Goal: Task Accomplishment & Management: Manage account settings

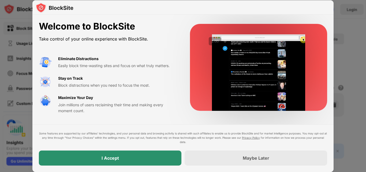
click at [116, 156] on div "I Accept" at bounding box center [109, 157] width 17 height 5
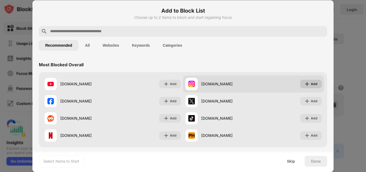
click at [310, 85] on div "Add" at bounding box center [313, 83] width 7 height 5
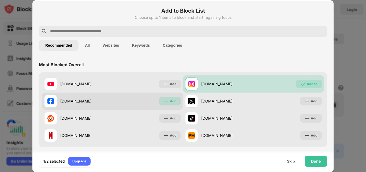
click at [171, 102] on div "Add" at bounding box center [173, 100] width 7 height 5
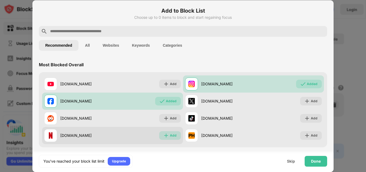
click at [166, 135] on img at bounding box center [165, 134] width 5 height 5
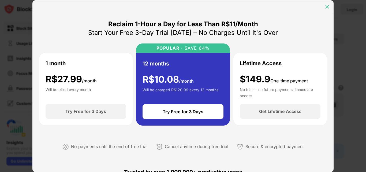
click at [328, 10] on div at bounding box center [326, 6] width 9 height 9
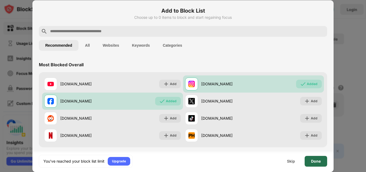
click at [309, 161] on div "Done" at bounding box center [315, 160] width 22 height 11
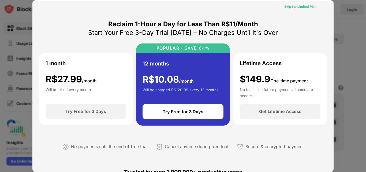
click at [304, 6] on div "Skip for Limited Plan" at bounding box center [300, 6] width 32 height 5
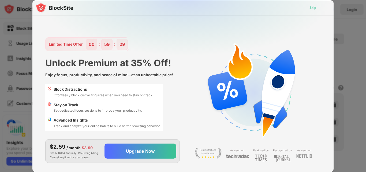
click at [312, 7] on div "Skip" at bounding box center [312, 7] width 7 height 5
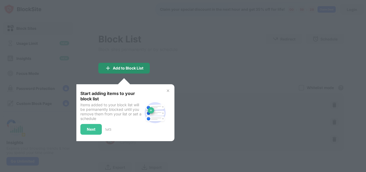
click at [141, 66] on div "Add to Block List" at bounding box center [128, 68] width 31 height 4
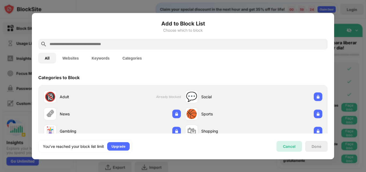
click at [293, 146] on div "Cancel" at bounding box center [289, 146] width 13 height 5
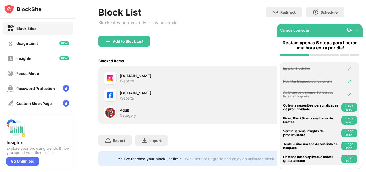
scroll to position [40, 0]
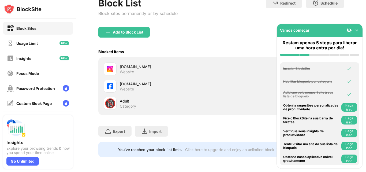
click at [356, 31] on img at bounding box center [356, 30] width 5 height 5
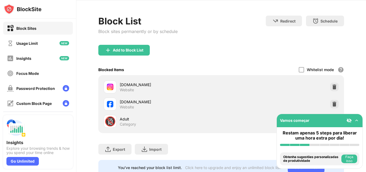
scroll to position [0, 0]
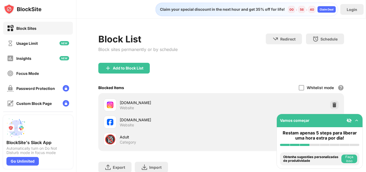
click at [191, 77] on div "Add to Block List" at bounding box center [220, 72] width 245 height 19
click at [121, 67] on div "Add to Block List" at bounding box center [128, 68] width 31 height 4
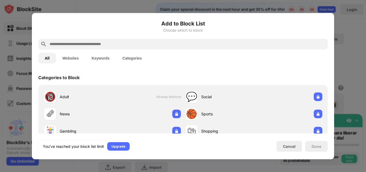
click at [142, 43] on input "text" at bounding box center [187, 44] width 276 height 6
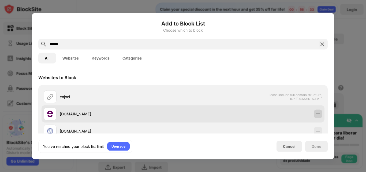
type input "******"
click at [315, 115] on img at bounding box center [317, 113] width 5 height 5
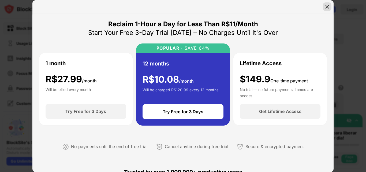
click at [327, 6] on img at bounding box center [326, 6] width 5 height 5
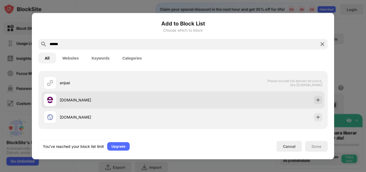
scroll to position [27, 0]
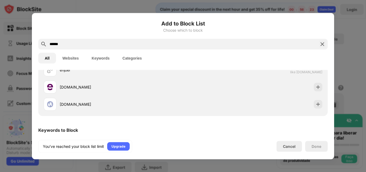
click at [348, 26] on div at bounding box center [183, 86] width 366 height 172
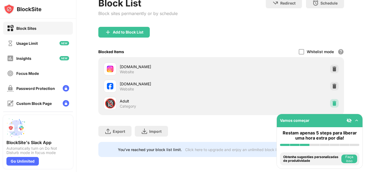
click at [331, 100] on img at bounding box center [333, 102] width 5 height 5
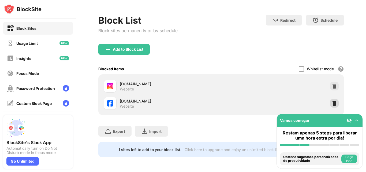
click at [331, 100] on img at bounding box center [333, 102] width 5 height 5
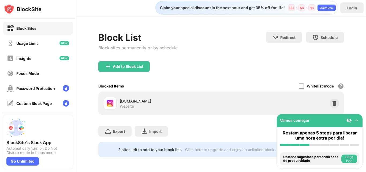
scroll to position [6, 0]
click at [147, 63] on div "Add to Block List" at bounding box center [123, 66] width 51 height 11
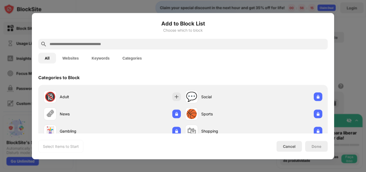
click at [151, 42] on input "text" at bounding box center [187, 44] width 276 height 6
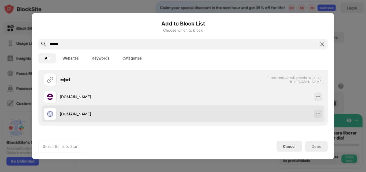
scroll to position [27, 0]
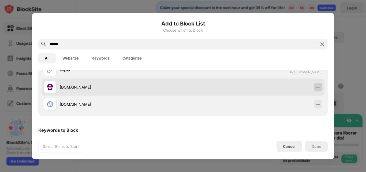
click at [315, 88] on img at bounding box center [317, 86] width 5 height 5
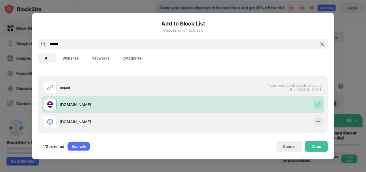
scroll to position [0, 0]
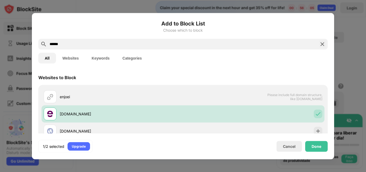
click at [112, 44] on input "******" at bounding box center [183, 44] width 268 height 6
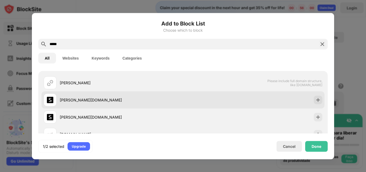
scroll to position [27, 0]
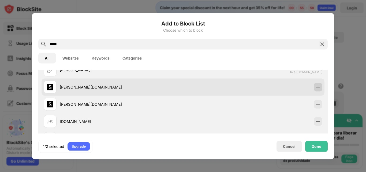
type input "*****"
click at [315, 85] on img at bounding box center [317, 86] width 5 height 5
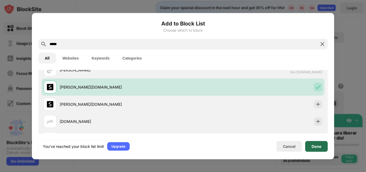
click at [310, 146] on div "Done" at bounding box center [316, 146] width 22 height 11
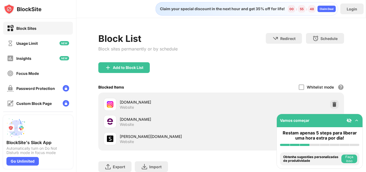
scroll to position [0, 0]
